Goal: Task Accomplishment & Management: Manage account settings

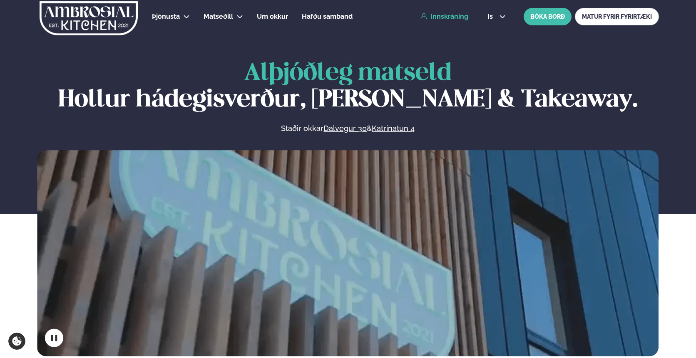
click at [443, 15] on link "Innskráning" at bounding box center [444, 16] width 48 height 7
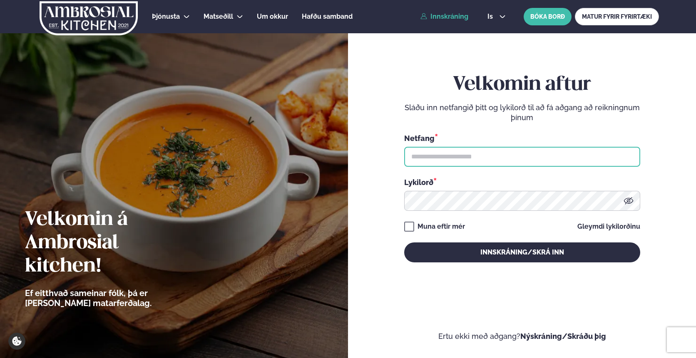
type input "**********"
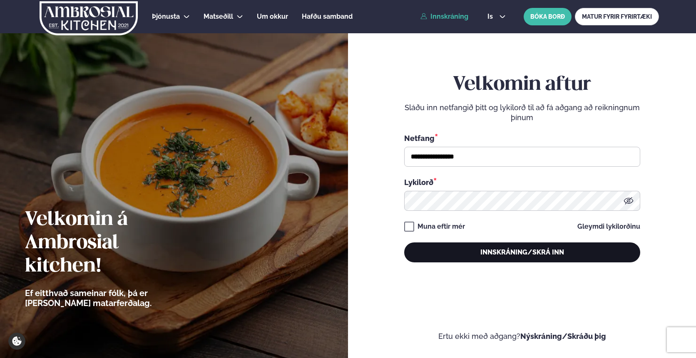
click at [452, 255] on button "Innskráning/Skrá inn" at bounding box center [522, 253] width 236 height 20
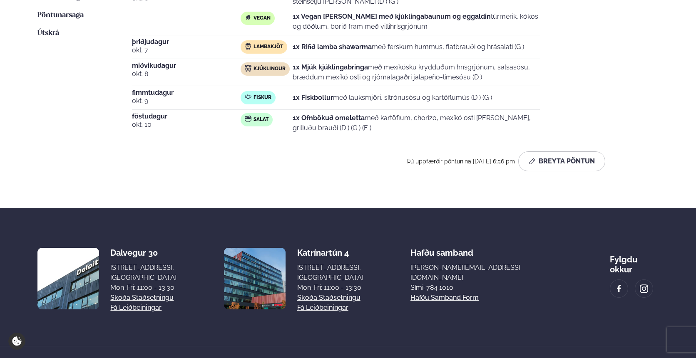
scroll to position [288, 0]
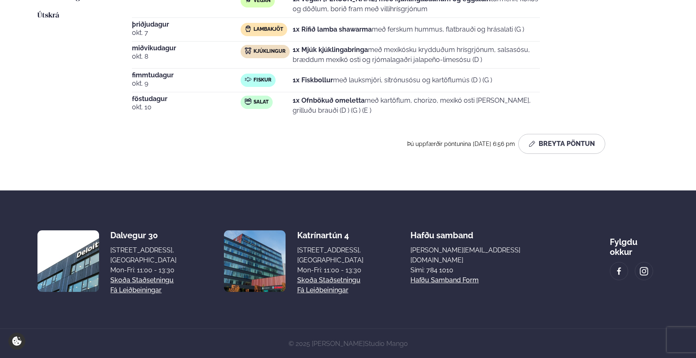
click at [295, 100] on strong "1x Ofnbökuð omeletta" at bounding box center [329, 101] width 72 height 8
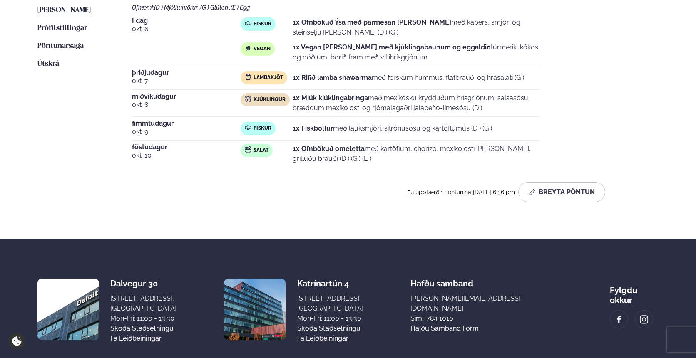
scroll to position [232, 0]
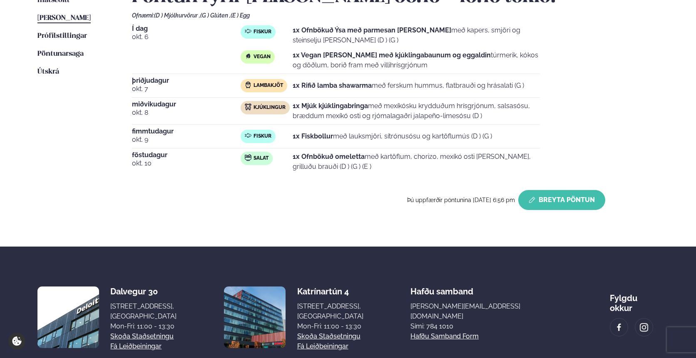
click at [578, 202] on button "Breyta Pöntun" at bounding box center [561, 200] width 87 height 20
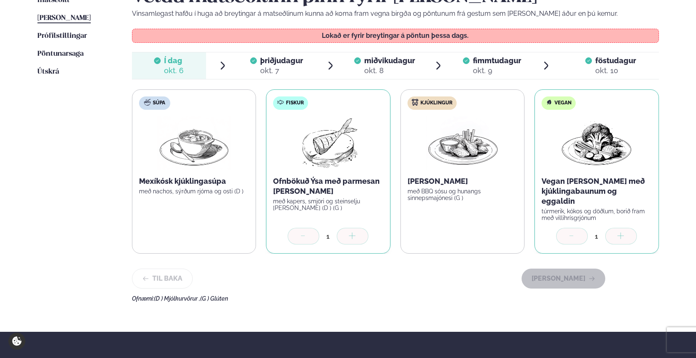
click at [614, 63] on span "föstudagur" at bounding box center [615, 60] width 41 height 9
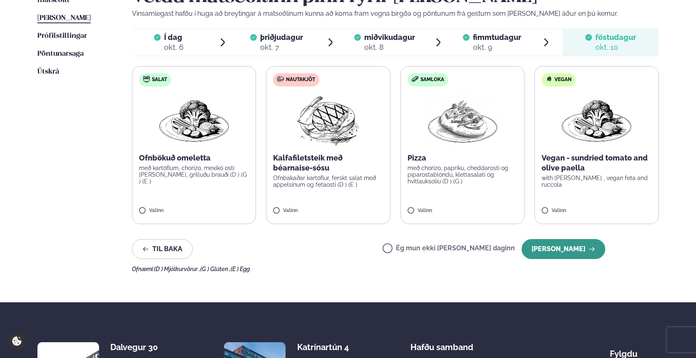
click at [574, 242] on button "[PERSON_NAME]" at bounding box center [563, 249] width 84 height 20
